Goal: Information Seeking & Learning: Learn about a topic

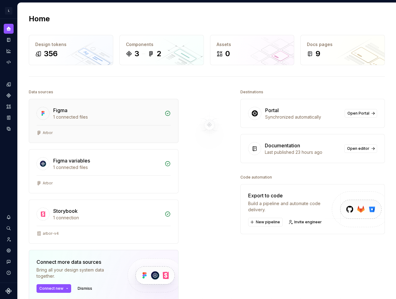
click at [103, 117] on div "1 connected files" at bounding box center [107, 117] width 108 height 6
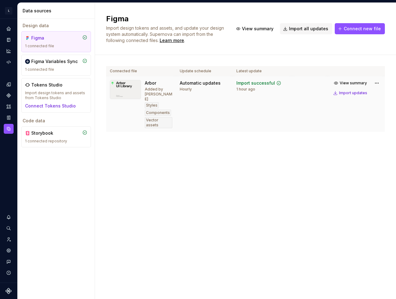
click at [240, 85] on div "Import successful" at bounding box center [255, 83] width 39 height 6
click at [66, 139] on div "1 connected repository" at bounding box center [56, 141] width 62 height 5
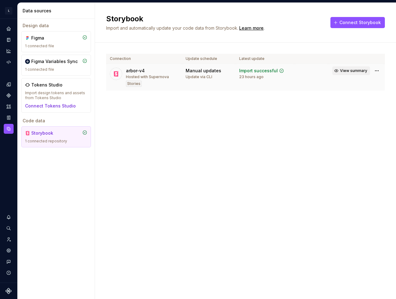
click at [365, 73] on span "View summary" at bounding box center [353, 70] width 27 height 5
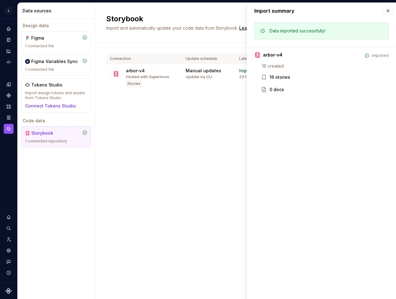
click at [238, 131] on div "Storybook Import and automatically update your code data from Storybook. Learn …" at bounding box center [245, 151] width 301 height 296
click at [384, 11] on button "button" at bounding box center [387, 10] width 9 height 9
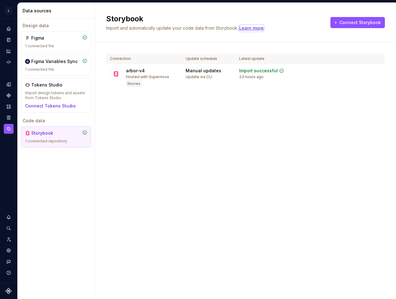
click at [258, 27] on div "Learn more" at bounding box center [251, 28] width 24 height 6
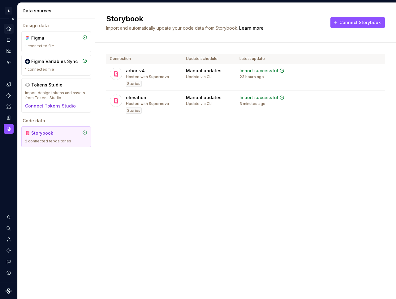
click at [9, 24] on div "Home" at bounding box center [9, 29] width 10 height 10
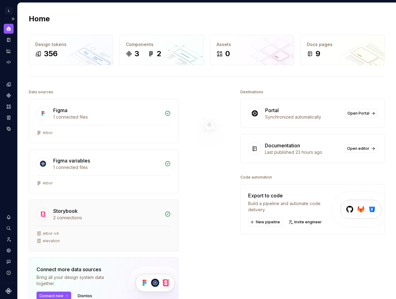
click at [50, 243] on div "elevation" at bounding box center [51, 241] width 17 height 5
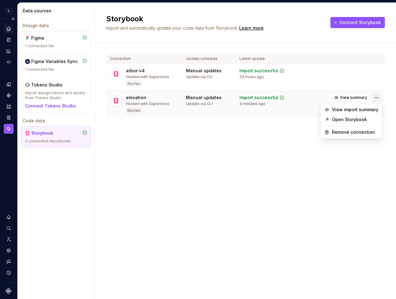
click at [375, 98] on html "L Arbor Design system data Data sources Design data Figma 1 connected file Figm…" at bounding box center [198, 149] width 396 height 299
click at [357, 117] on link "Open Storybook" at bounding box center [355, 120] width 46 height 6
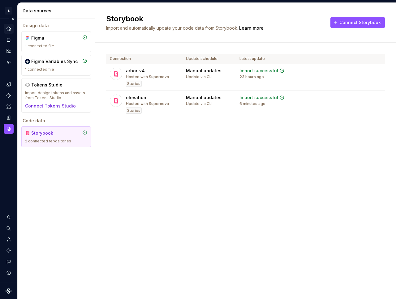
click at [12, 29] on div "Home" at bounding box center [9, 29] width 10 height 10
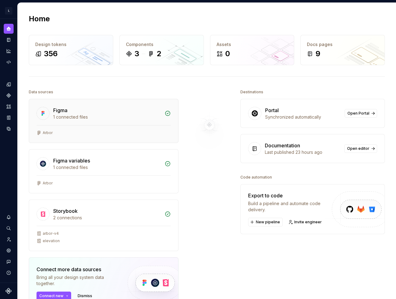
click at [113, 120] on div "1 connected files" at bounding box center [107, 117] width 108 height 6
click at [102, 162] on div "Figma variables" at bounding box center [107, 160] width 108 height 7
click at [97, 220] on div "2 connections" at bounding box center [107, 218] width 108 height 6
click at [355, 148] on span "Open editor" at bounding box center [358, 148] width 22 height 5
click at [356, 113] on span "Open Portal" at bounding box center [358, 113] width 22 height 5
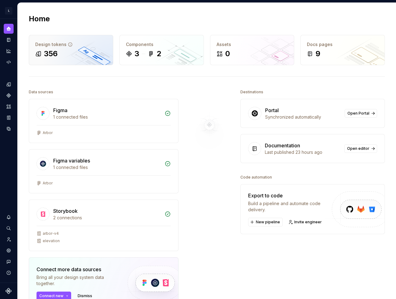
click at [73, 45] on div "Design tokens" at bounding box center [70, 44] width 71 height 6
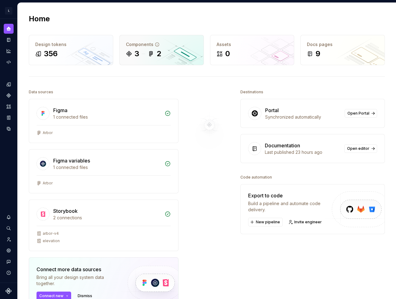
click at [160, 49] on div "Components 3 2" at bounding box center [162, 50] width 84 height 30
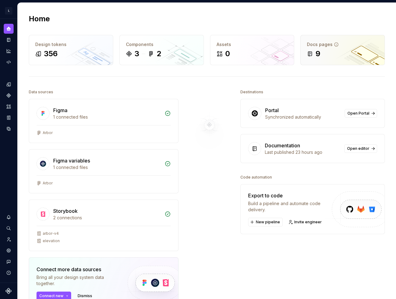
click at [337, 49] on div "Docs pages 9" at bounding box center [342, 50] width 84 height 30
click at [8, 38] on icon "Documentation" at bounding box center [8, 40] width 3 height 4
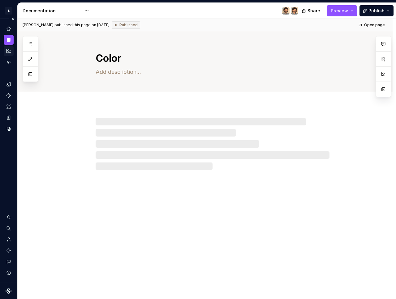
click at [6, 47] on div "Analytics" at bounding box center [9, 51] width 10 height 10
type textarea "*"
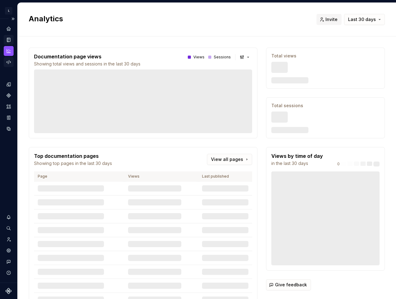
click at [8, 63] on icon "Code automation" at bounding box center [9, 62] width 6 height 6
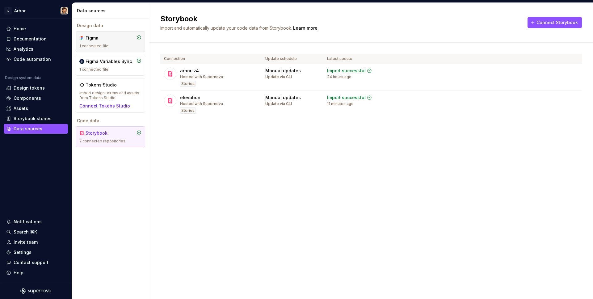
click at [115, 47] on div "1 connected file" at bounding box center [110, 46] width 62 height 5
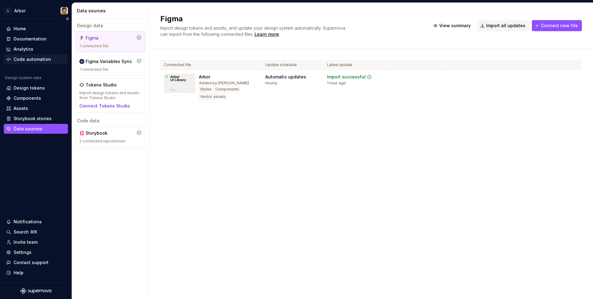
click at [22, 60] on div "Code automation" at bounding box center [32, 59] width 37 height 6
click at [121, 67] on div "1 connected file" at bounding box center [110, 69] width 62 height 5
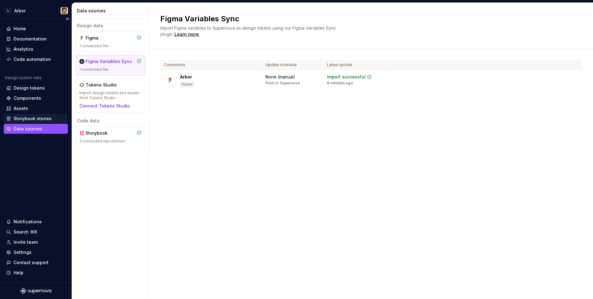
click at [14, 118] on div "Storybook stories" at bounding box center [33, 119] width 38 height 6
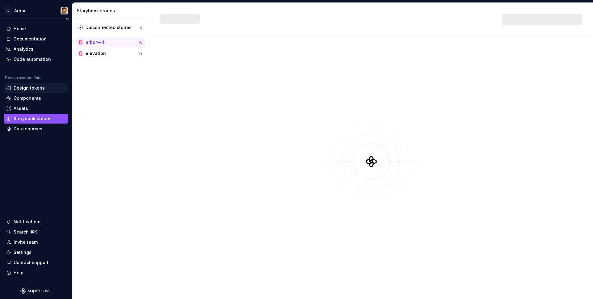
click at [19, 85] on div "Design tokens" at bounding box center [29, 88] width 31 height 6
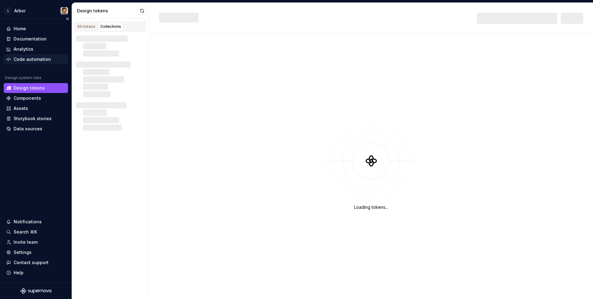
click at [19, 59] on div "Code automation" at bounding box center [32, 59] width 37 height 6
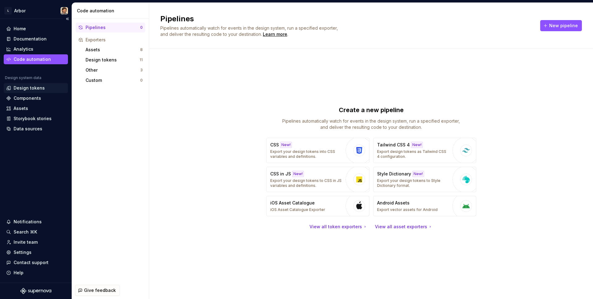
click at [42, 86] on div "Design tokens" at bounding box center [29, 88] width 31 height 6
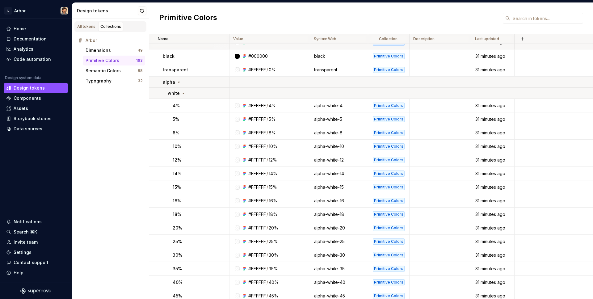
scroll to position [18, 0]
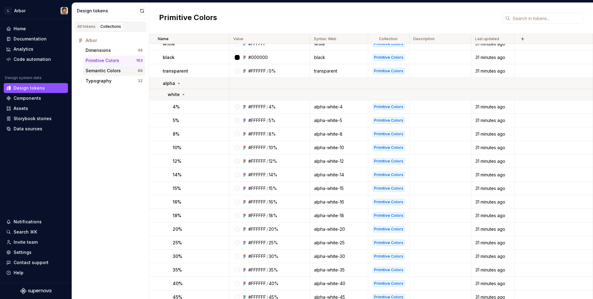
click at [114, 70] on div "Semantic Colors" at bounding box center [103, 71] width 35 height 6
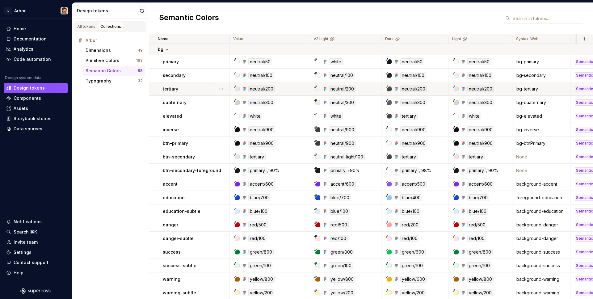
click at [236, 87] on icon at bounding box center [235, 86] width 3 height 3
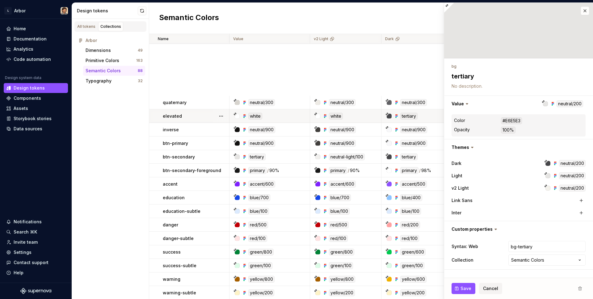
scroll to position [282, 0]
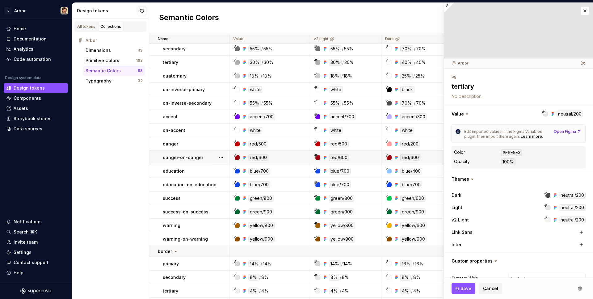
click at [315, 156] on icon at bounding box center [316, 155] width 2 height 2
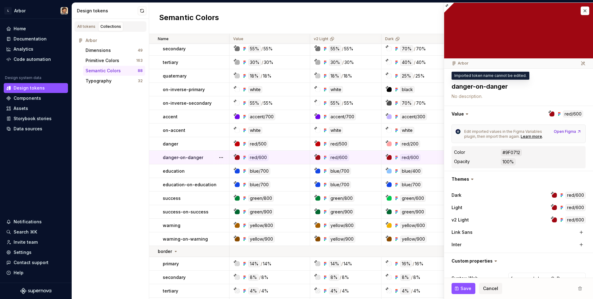
type textarea "*"
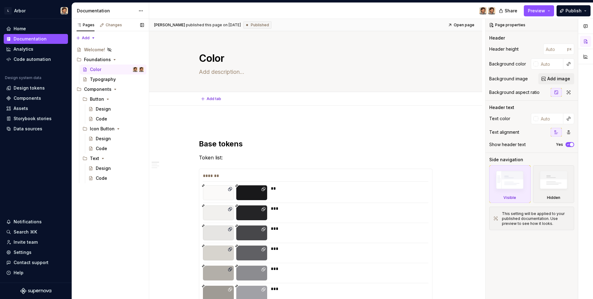
type textarea "*"
click at [45, 59] on div "Code automation" at bounding box center [32, 59] width 37 height 6
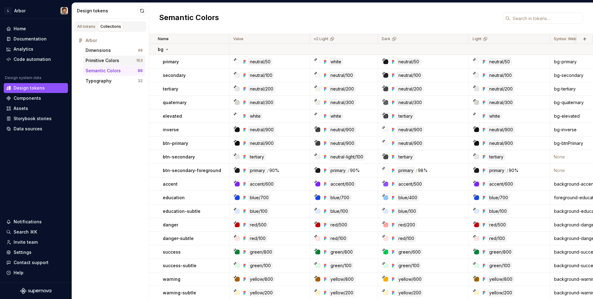
click at [98, 60] on div "Primitive Colors" at bounding box center [103, 60] width 34 height 6
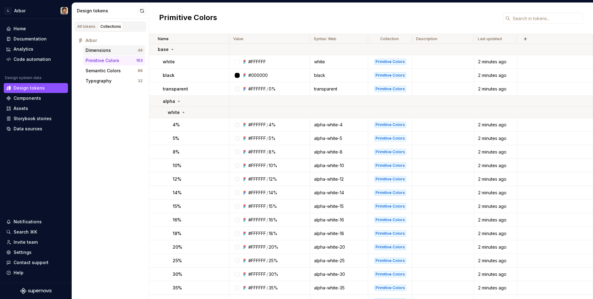
click at [99, 47] on div "Dimensions 49" at bounding box center [114, 50] width 62 height 10
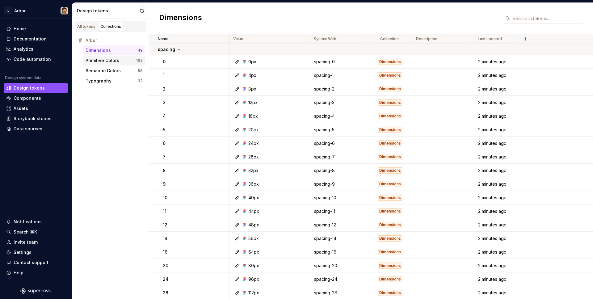
click at [104, 63] on div "Primitive Colors" at bounding box center [103, 60] width 34 height 6
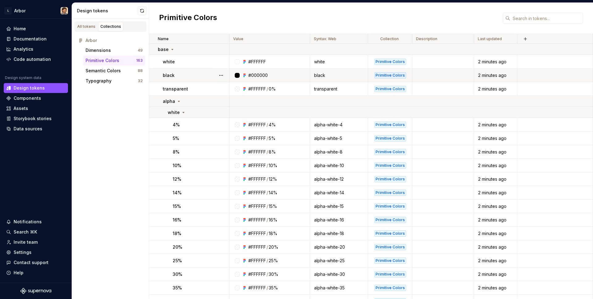
click at [257, 76] on div "#000000" at bounding box center [257, 75] width 19 height 6
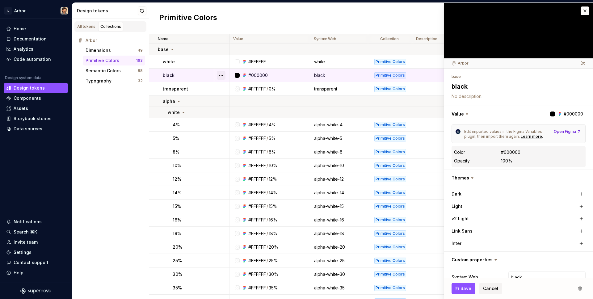
click at [220, 74] on button "button" at bounding box center [221, 75] width 9 height 9
click at [294, 74] on html "L Arbor Home Documentation Analytics Code automation Design system data Design …" at bounding box center [296, 149] width 593 height 299
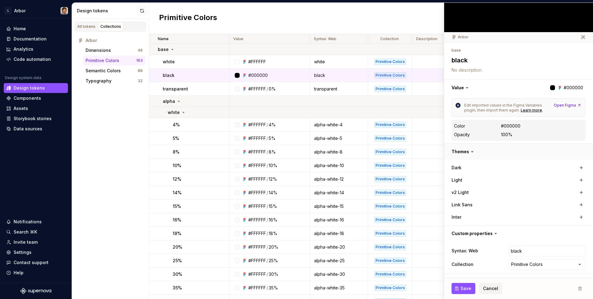
click at [395, 150] on button "button" at bounding box center [518, 152] width 149 height 16
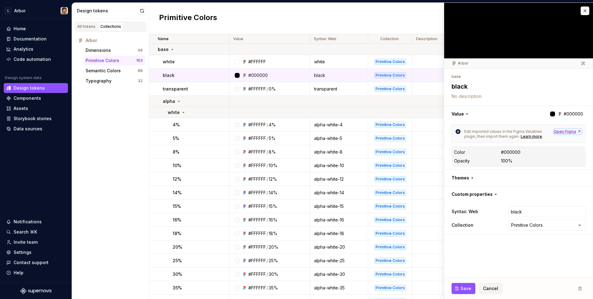
click at [395, 130] on div "Open Figma" at bounding box center [568, 131] width 28 height 5
type textarea "*"
click at [395, 112] on button "button" at bounding box center [518, 114] width 149 height 16
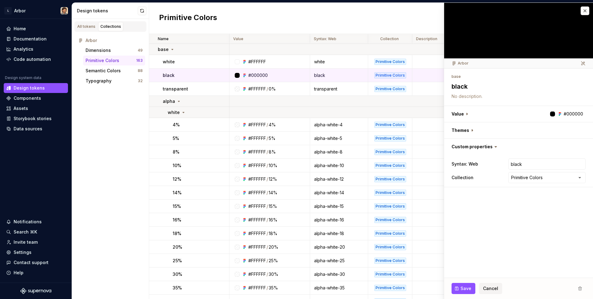
type textarea "*"
click at [395, 10] on button "button" at bounding box center [585, 10] width 9 height 9
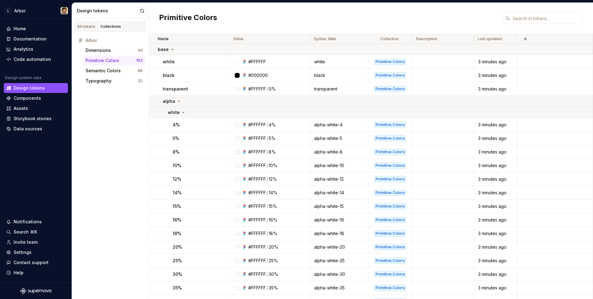
click at [395, 11] on div "Primitive Colors" at bounding box center [371, 18] width 444 height 31
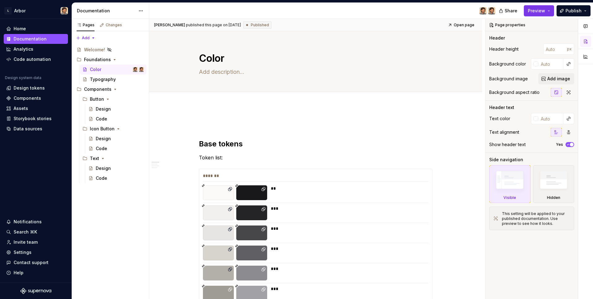
click at [395, 12] on span "Preview" at bounding box center [536, 11] width 17 height 6
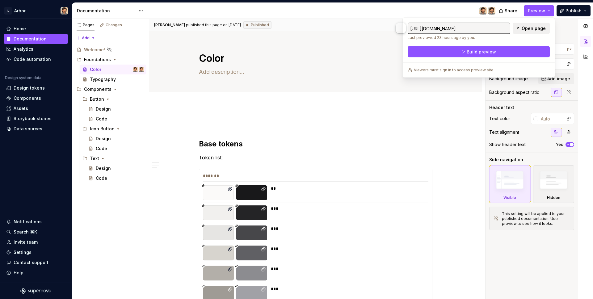
click at [395, 28] on span "Open page" at bounding box center [534, 28] width 24 height 6
click at [395, 11] on span "Preview" at bounding box center [536, 11] width 17 height 6
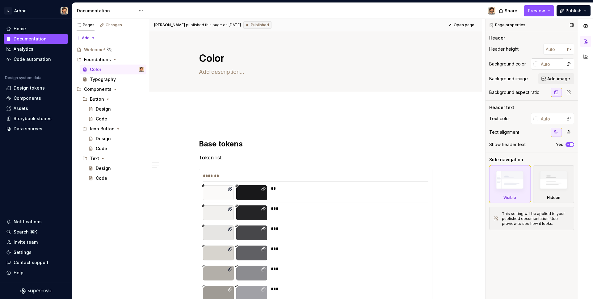
type textarea "*"
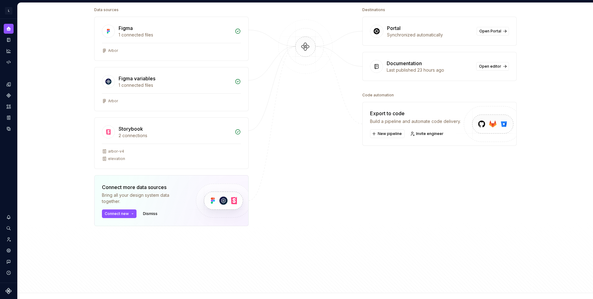
scroll to position [129, 0]
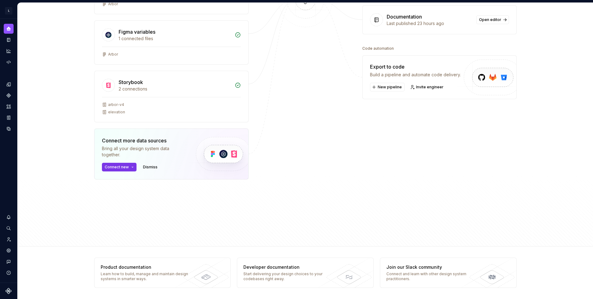
click at [123, 167] on span "Connect new" at bounding box center [117, 167] width 24 height 5
click at [313, 130] on div at bounding box center [306, 85] width 62 height 252
click at [392, 89] on span "New pipeline" at bounding box center [390, 87] width 24 height 5
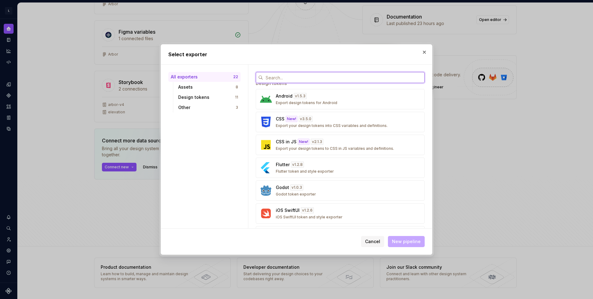
scroll to position [197, 0]
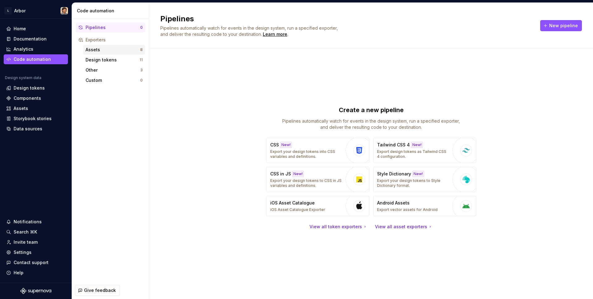
click at [120, 52] on div "Assets" at bounding box center [113, 50] width 55 height 6
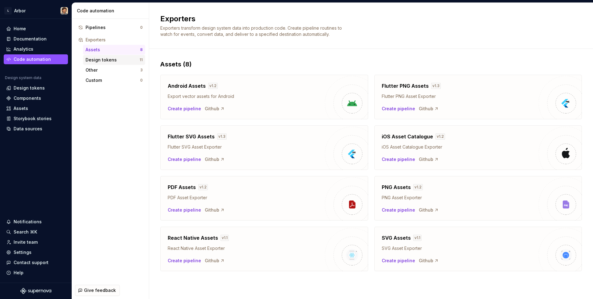
click at [120, 60] on div "Design tokens" at bounding box center [113, 60] width 54 height 6
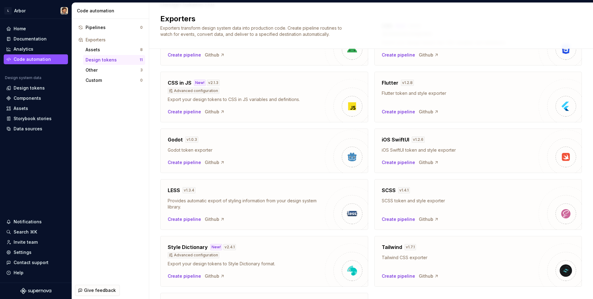
scroll to position [128, 0]
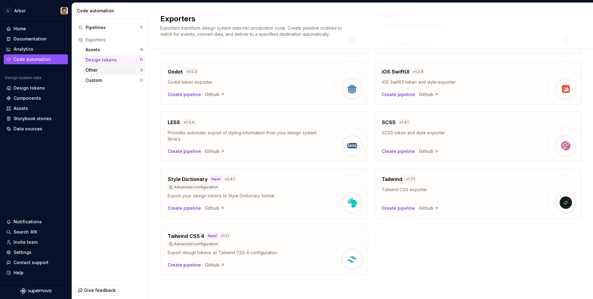
click at [112, 70] on div "Other" at bounding box center [113, 70] width 55 height 6
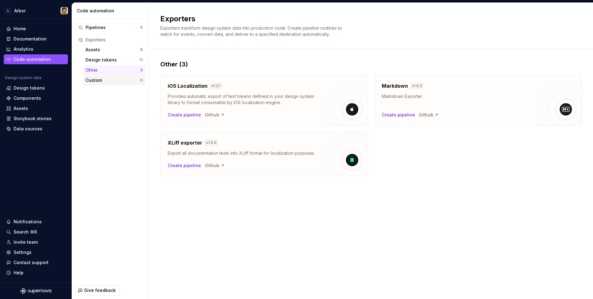
click at [112, 80] on div "Custom" at bounding box center [113, 80] width 55 height 6
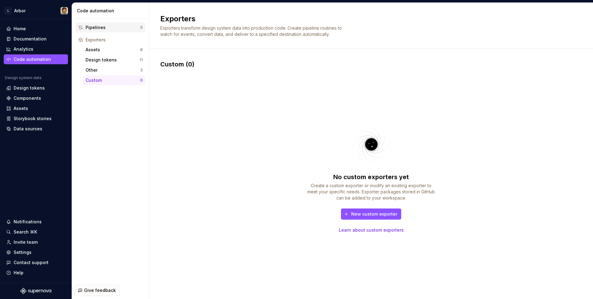
click at [105, 26] on div "Pipelines" at bounding box center [113, 27] width 55 height 6
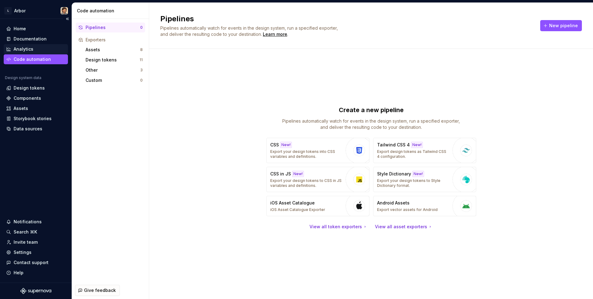
click at [24, 49] on div "Analytics" at bounding box center [24, 49] width 20 height 6
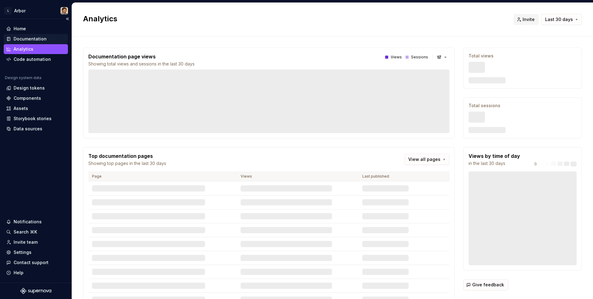
click at [24, 35] on div "Documentation" at bounding box center [36, 39] width 64 height 10
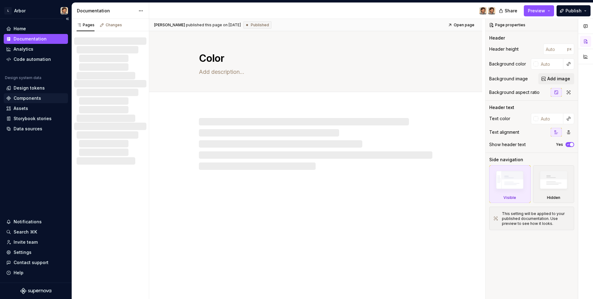
click at [28, 94] on div "Components" at bounding box center [36, 98] width 64 height 10
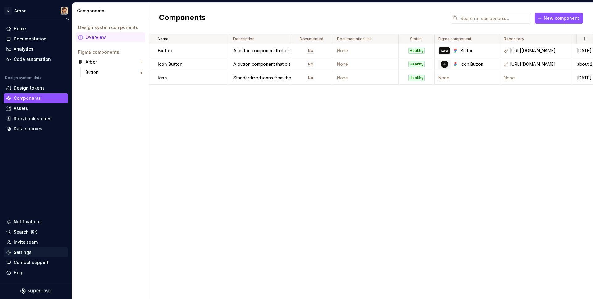
click at [28, 253] on div "Settings" at bounding box center [23, 252] width 18 height 6
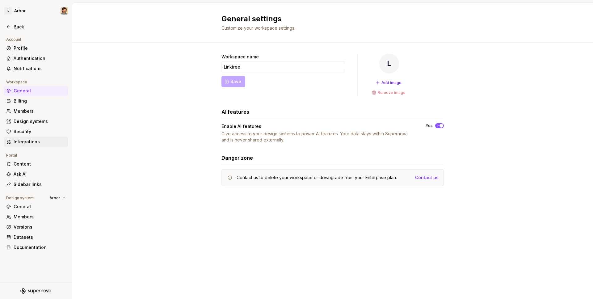
click at [27, 139] on div "Integrations" at bounding box center [40, 142] width 52 height 6
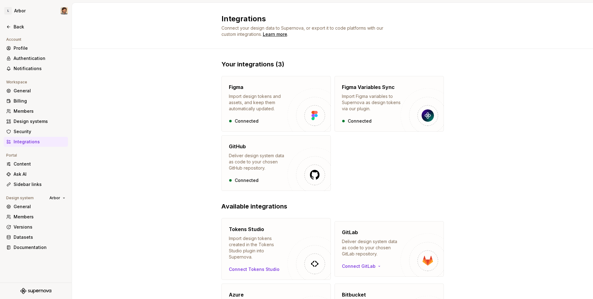
scroll to position [57, 0]
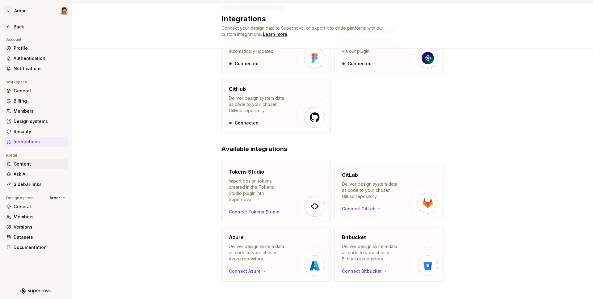
click at [29, 165] on div "Content" at bounding box center [40, 164] width 52 height 6
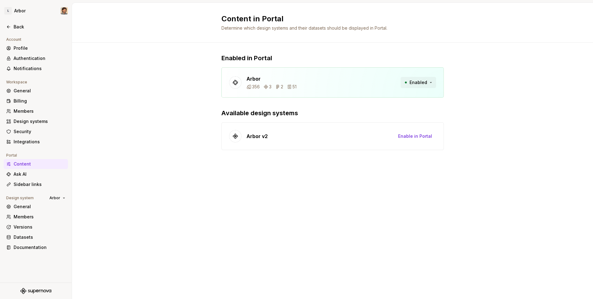
click at [428, 83] on button "Enabled" at bounding box center [419, 82] width 36 height 11
click at [505, 71] on div "Enabled in Portal Arbor 356 3 2 51 Enabled Available design systems Arbor v2 En…" at bounding box center [332, 108] width 521 height 131
click at [29, 176] on div "Ask AI" at bounding box center [40, 174] width 52 height 6
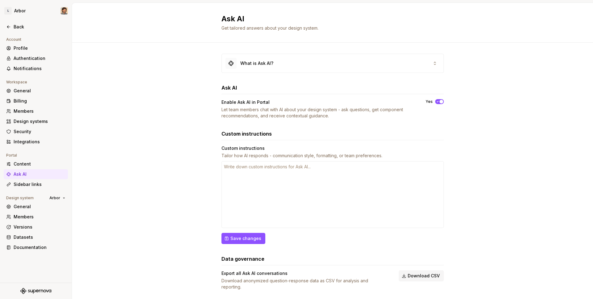
scroll to position [8, 0]
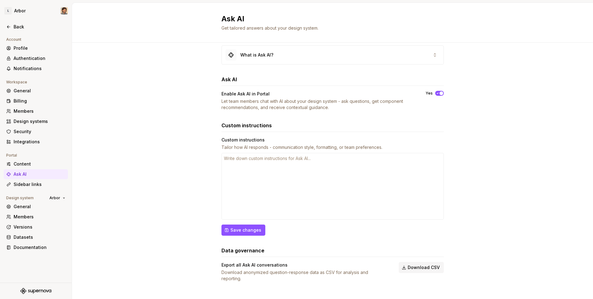
click at [28, 178] on div "Ask AI" at bounding box center [36, 174] width 64 height 10
click at [27, 183] on div "Sidebar links" at bounding box center [40, 184] width 52 height 6
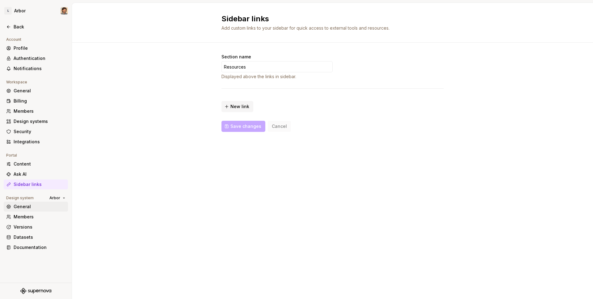
click at [28, 209] on div "General" at bounding box center [40, 207] width 52 height 6
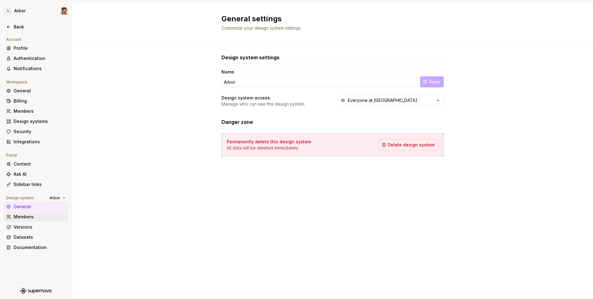
click at [30, 218] on div "Members" at bounding box center [40, 217] width 52 height 6
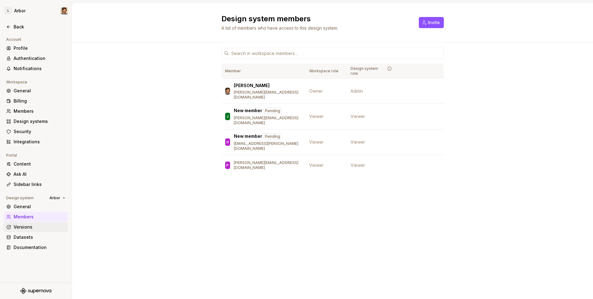
click at [32, 228] on div "Versions" at bounding box center [40, 227] width 52 height 6
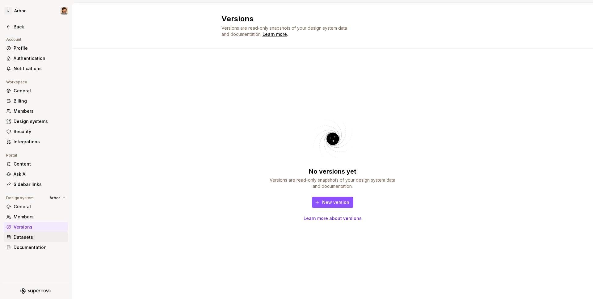
click at [33, 238] on div "Datasets" at bounding box center [40, 237] width 52 height 6
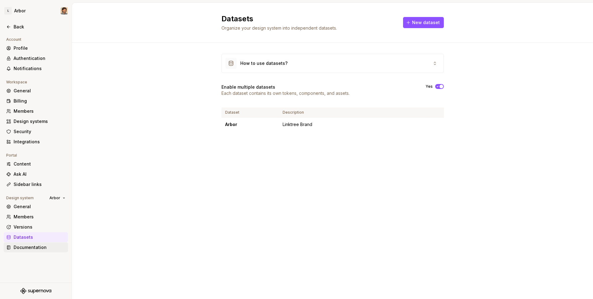
click at [33, 244] on div "Documentation" at bounding box center [40, 247] width 52 height 6
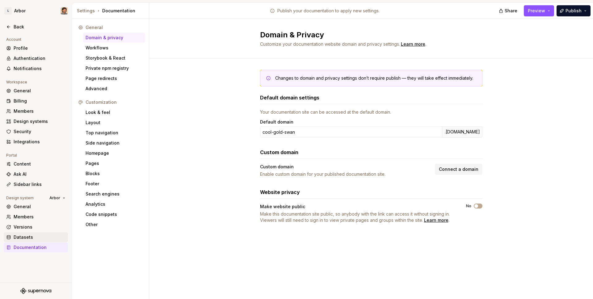
click at [31, 235] on div "Datasets" at bounding box center [40, 237] width 52 height 6
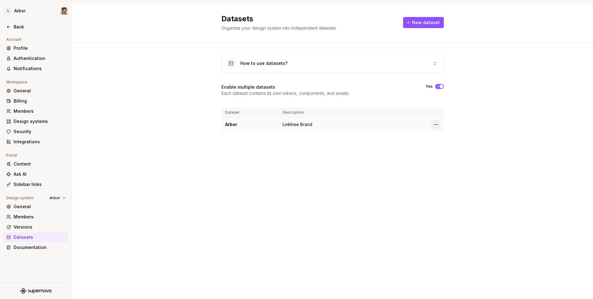
click at [439, 123] on html "L Arbor Back Account Profile Authentication Notifications Workspace General Bil…" at bounding box center [296, 149] width 593 height 299
click at [470, 112] on html "L Arbor Back Account Profile Authentication Notifications Workspace General Bil…" at bounding box center [296, 149] width 593 height 299
click at [429, 21] on span "New dataset" at bounding box center [426, 22] width 28 height 6
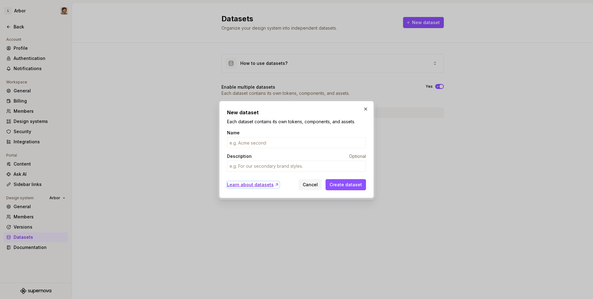
click at [247, 185] on div "Learn about datasets" at bounding box center [253, 185] width 52 height 6
type textarea "*"
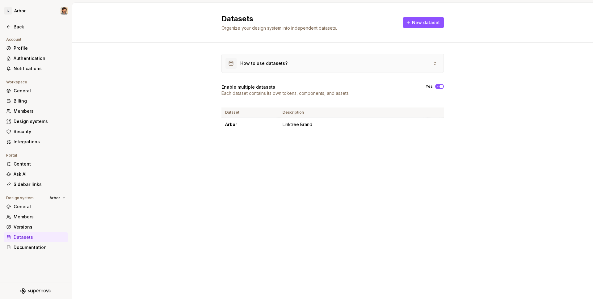
click at [336, 65] on div "How to use datasets?" at bounding box center [333, 63] width 222 height 19
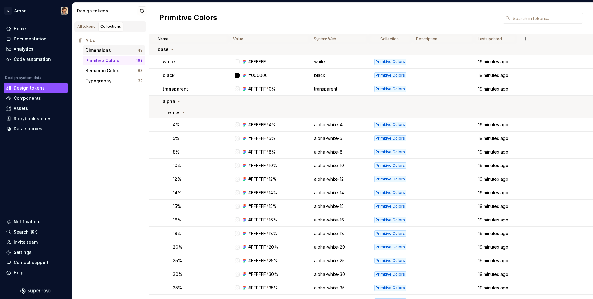
click at [105, 49] on div "Dimensions" at bounding box center [98, 50] width 25 height 6
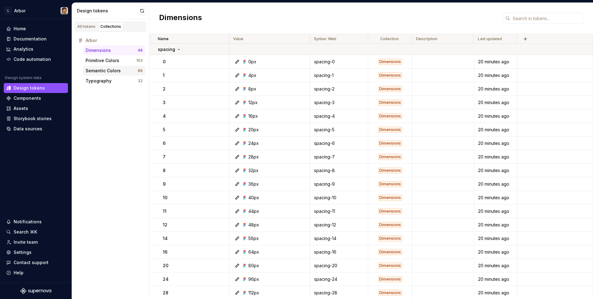
click at [106, 71] on div "Semantic Colors" at bounding box center [103, 71] width 35 height 6
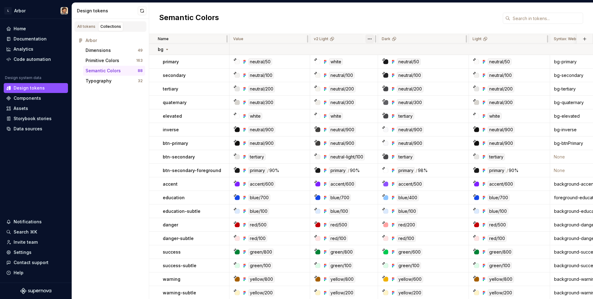
click at [367, 37] on html "L Arbor Home Documentation Analytics Code automation Design system data Design …" at bounding box center [296, 149] width 593 height 299
click at [368, 37] on html "L Arbor Home Documentation Analytics Code automation Design system data Design …" at bounding box center [296, 149] width 593 height 299
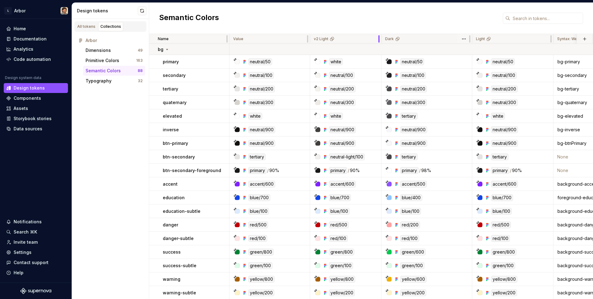
drag, startPoint x: 378, startPoint y: 38, endPoint x: 381, endPoint y: 40, distance: 4.0
click at [381, 40] on tr "Name Value v2 Light Dark Light Syntax: Web Collection Description Last updated" at bounding box center [463, 39] width 629 height 10
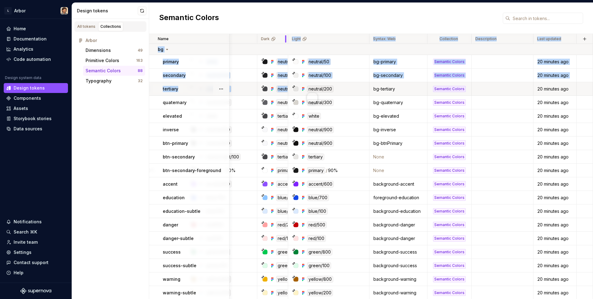
scroll to position [0, 124]
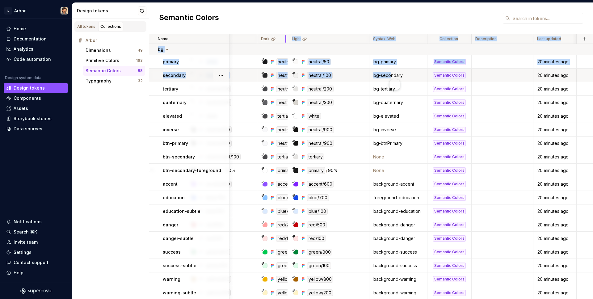
drag, startPoint x: 469, startPoint y: 39, endPoint x: 389, endPoint y: 75, distance: 88.1
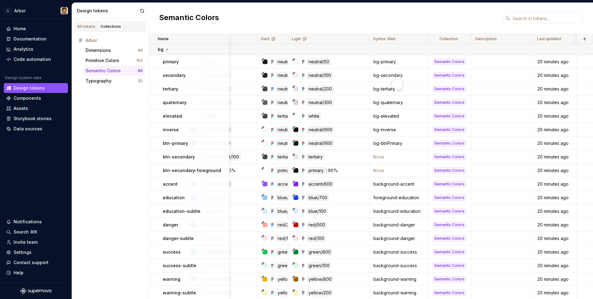
click at [350, 23] on div "Semantic Colors" at bounding box center [371, 18] width 444 height 31
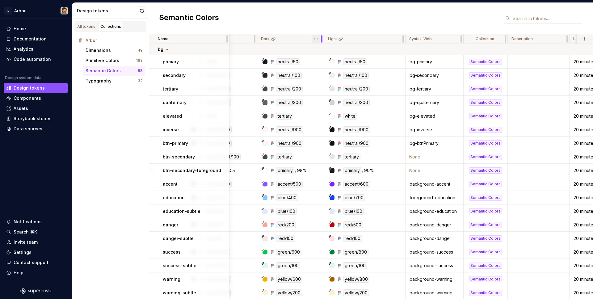
drag, startPoint x: 287, startPoint y: 40, endPoint x: 323, endPoint y: 38, distance: 35.9
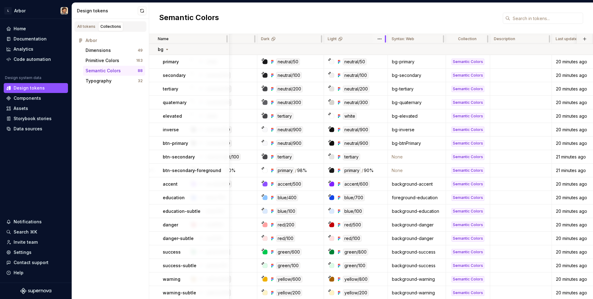
drag, startPoint x: 405, startPoint y: 40, endPoint x: 387, endPoint y: 40, distance: 17.3
click at [387, 40] on div at bounding box center [385, 39] width 5 height 10
click at [487, 40] on div at bounding box center [485, 39] width 5 height 10
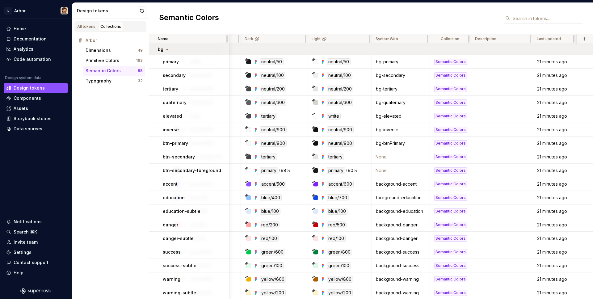
scroll to position [0, 140]
click at [67, 19] on button "Collapse sidebar" at bounding box center [67, 19] width 9 height 9
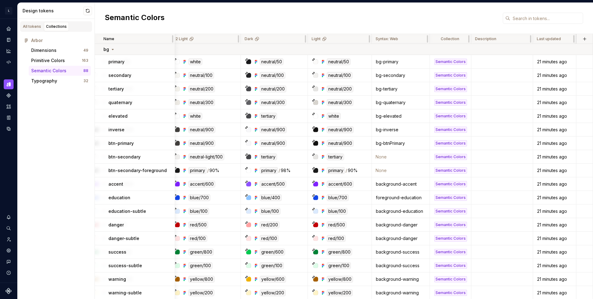
scroll to position [0, 86]
